Goal: Transaction & Acquisition: Purchase product/service

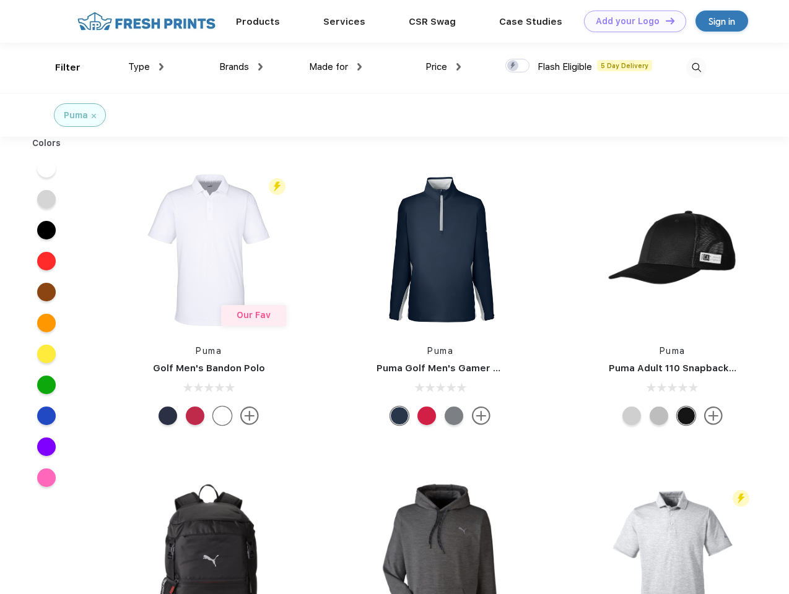
click at [630, 21] on link "Add your Logo Design Tool" at bounding box center [635, 22] width 102 height 22
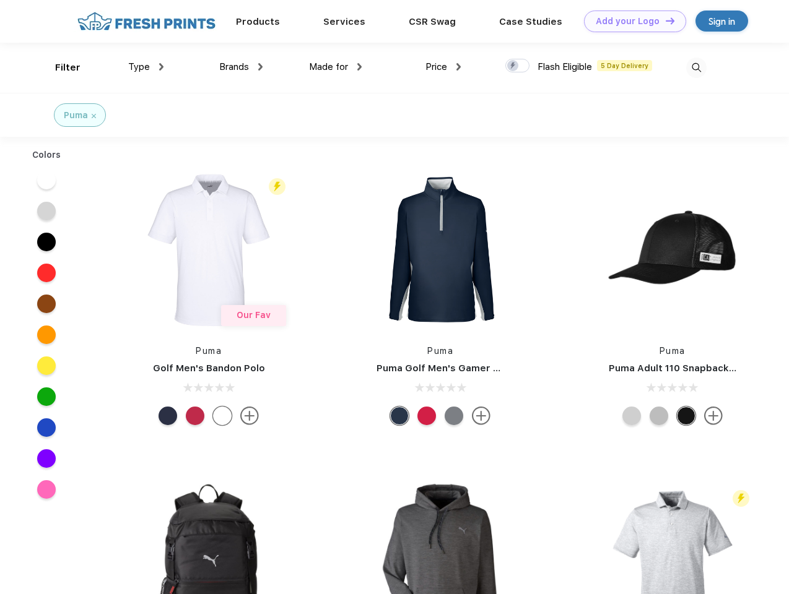
click at [0, 0] on div "Design Tool" at bounding box center [0, 0] width 0 height 0
click at [664, 20] on link "Add your Logo Design Tool" at bounding box center [635, 22] width 102 height 22
click at [59, 67] on div "Filter" at bounding box center [67, 68] width 25 height 14
click at [146, 67] on span "Type" at bounding box center [139, 66] width 22 height 11
click at [241, 67] on span "Brands" at bounding box center [234, 66] width 30 height 11
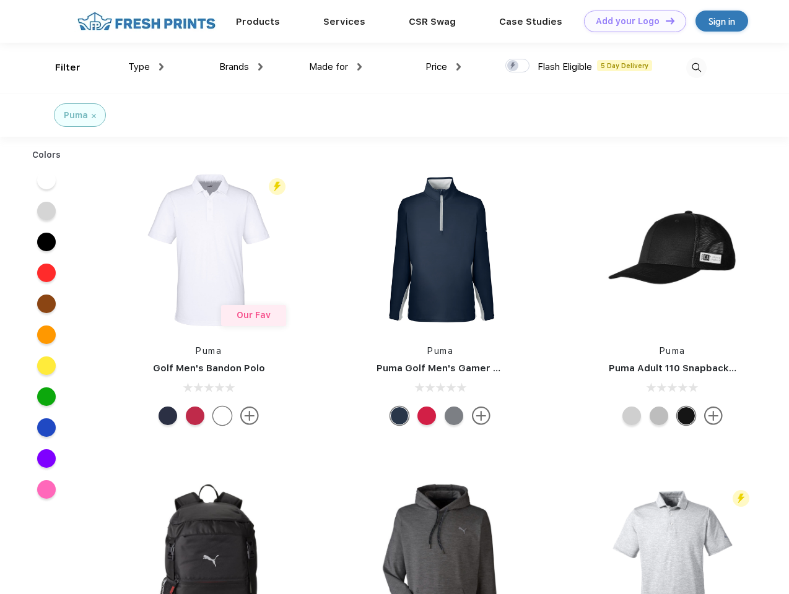
click at [335, 67] on span "Made for" at bounding box center [328, 66] width 39 height 11
click at [443, 67] on span "Price" at bounding box center [436, 66] width 22 height 11
click at [517, 66] on div at bounding box center [517, 66] width 24 height 14
click at [513, 66] on input "checkbox" at bounding box center [509, 62] width 8 height 8
click at [696, 67] on img at bounding box center [696, 68] width 20 height 20
